Goal: Task Accomplishment & Management: Use online tool/utility

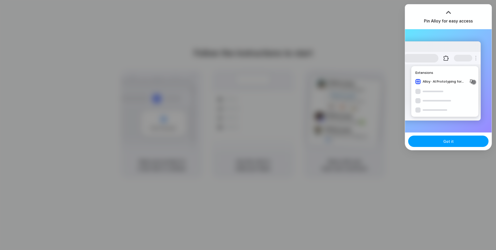
click at [444, 140] on button "Got it" at bounding box center [448, 141] width 80 height 11
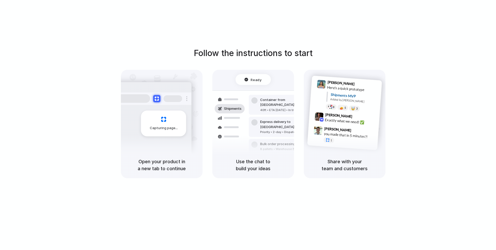
click at [304, 19] on div "Follow the instructions to start Capturing page Open your product in a new tab …" at bounding box center [253, 130] width 507 height 261
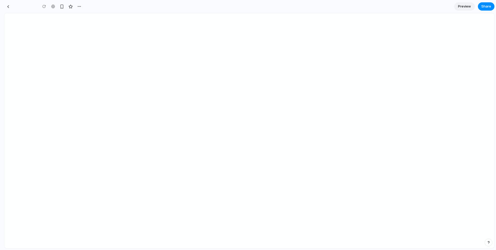
type input "**********"
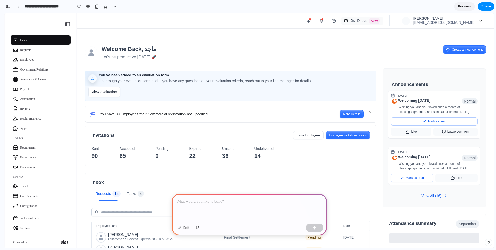
scroll to position [184, 0]
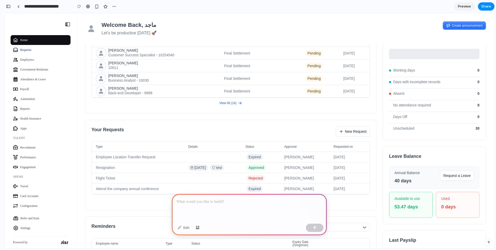
click at [27, 52] on span "Requests" at bounding box center [44, 49] width 48 height 9
click at [35, 61] on span "Employees" at bounding box center [44, 59] width 48 height 9
click at [4, 13] on icon "button" at bounding box center [4, 13] width 0 height 0
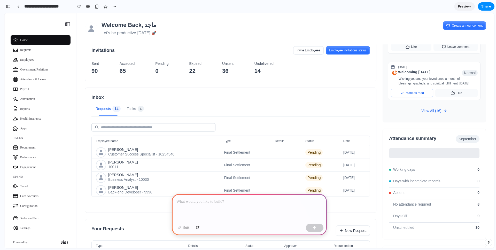
scroll to position [0, 0]
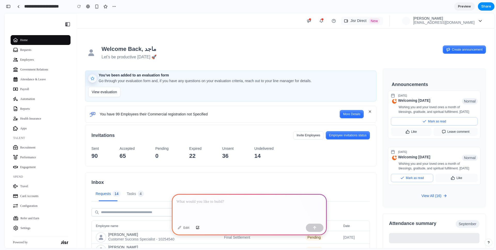
click at [231, 50] on div "Welcome Back, [PERSON_NAME] Let’s be productive [DATE] 🚀" at bounding box center [262, 53] width 355 height 15
